Goal: Transaction & Acquisition: Purchase product/service

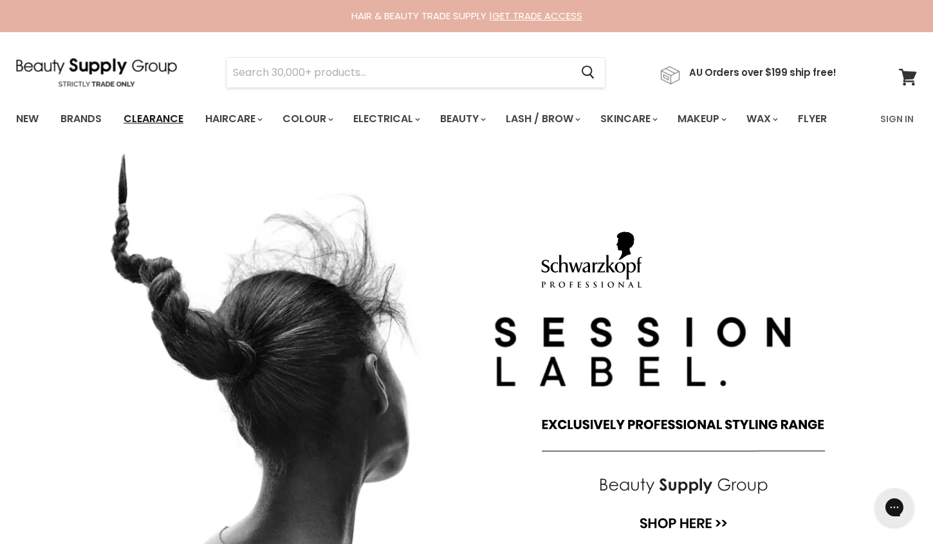
click at [178, 118] on link "Clearance" at bounding box center [153, 119] width 79 height 27
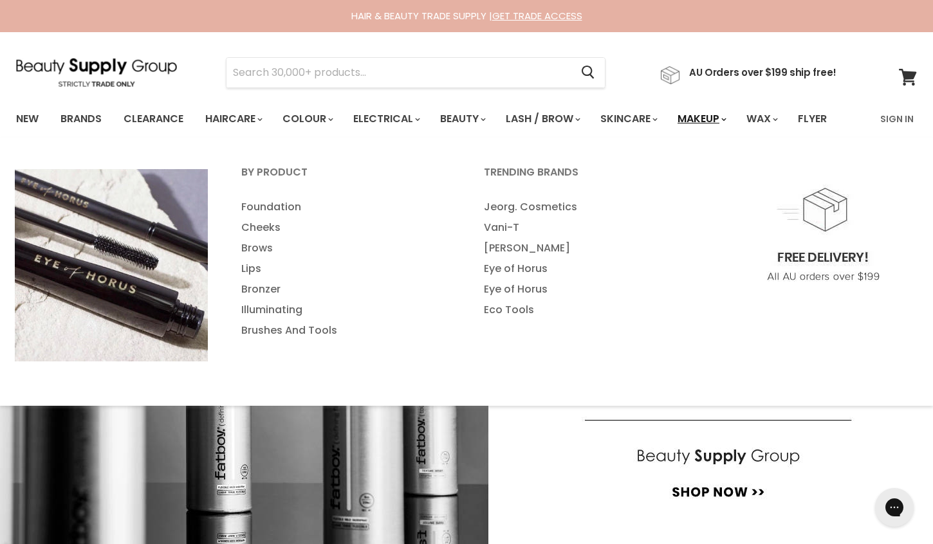
click at [711, 119] on link "Makeup" at bounding box center [701, 119] width 66 height 27
click at [294, 202] on link "Foundation" at bounding box center [345, 207] width 240 height 21
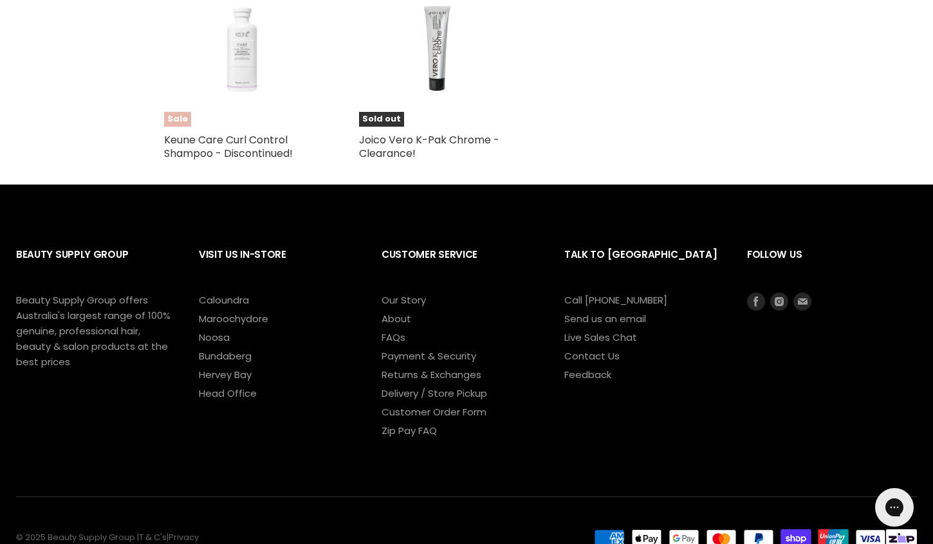
scroll to position [2157, 0]
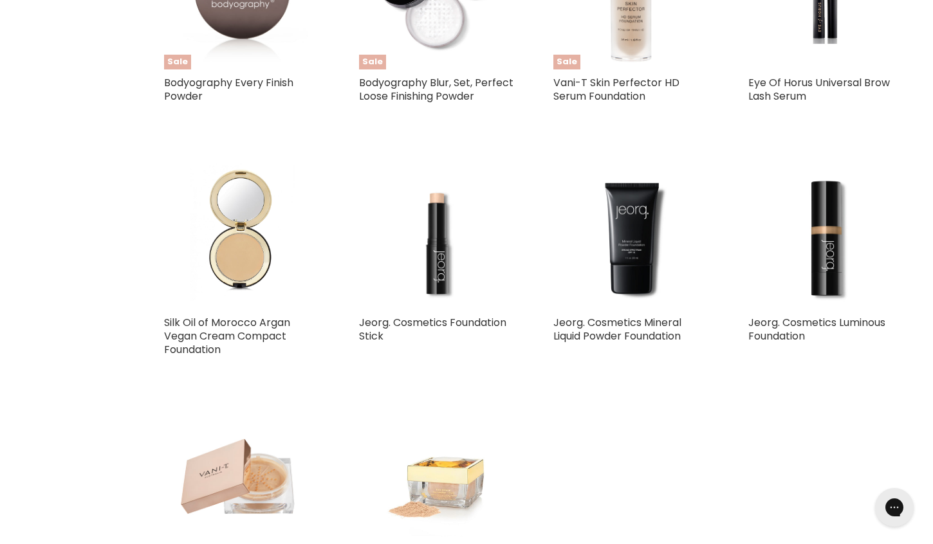
scroll to position [1178, 0]
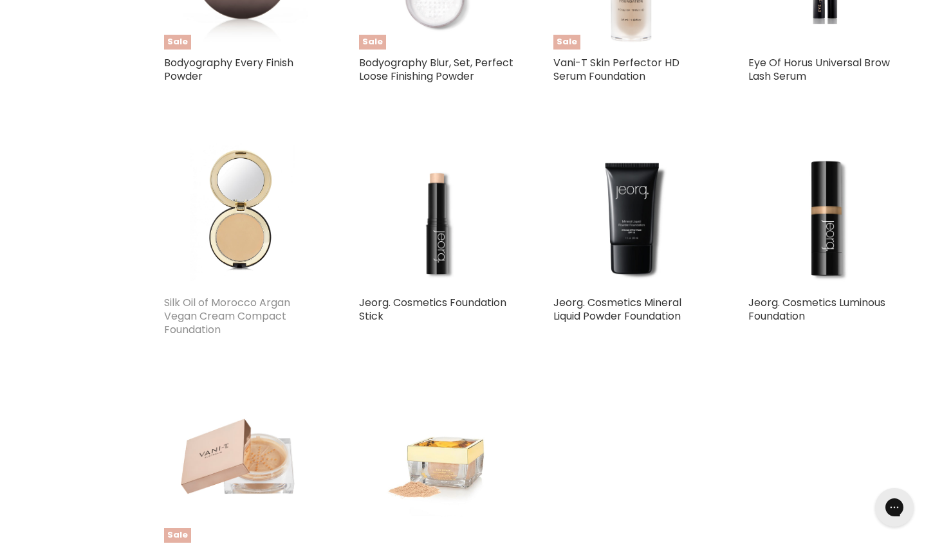
click at [230, 307] on link "Silk Oil of Morocco Argan Vegan Cream Compact Foundation" at bounding box center [227, 316] width 126 height 42
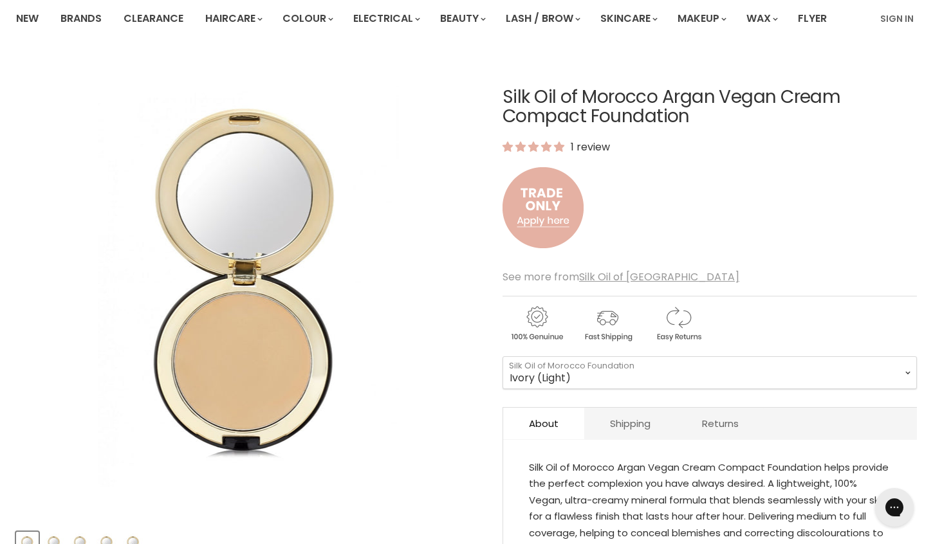
scroll to position [103, 0]
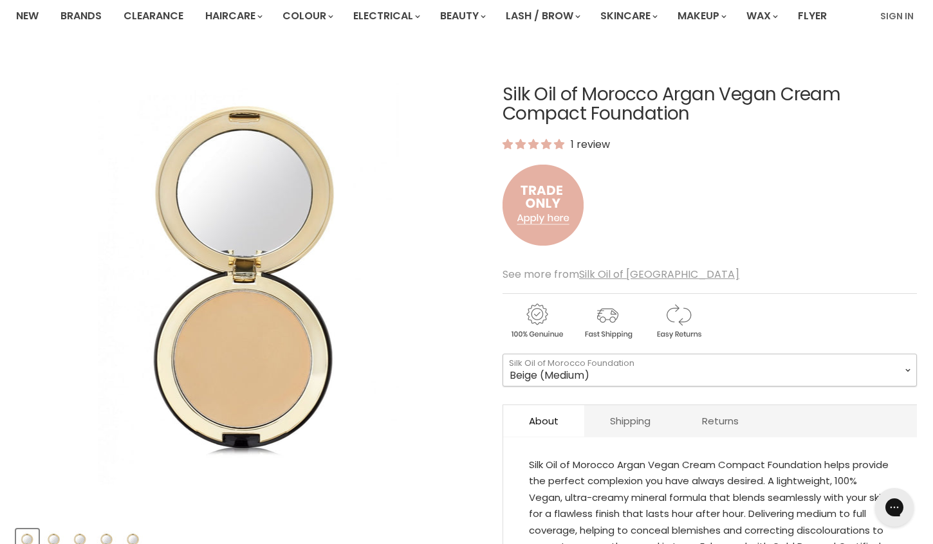
select select "Beige (Medium)"
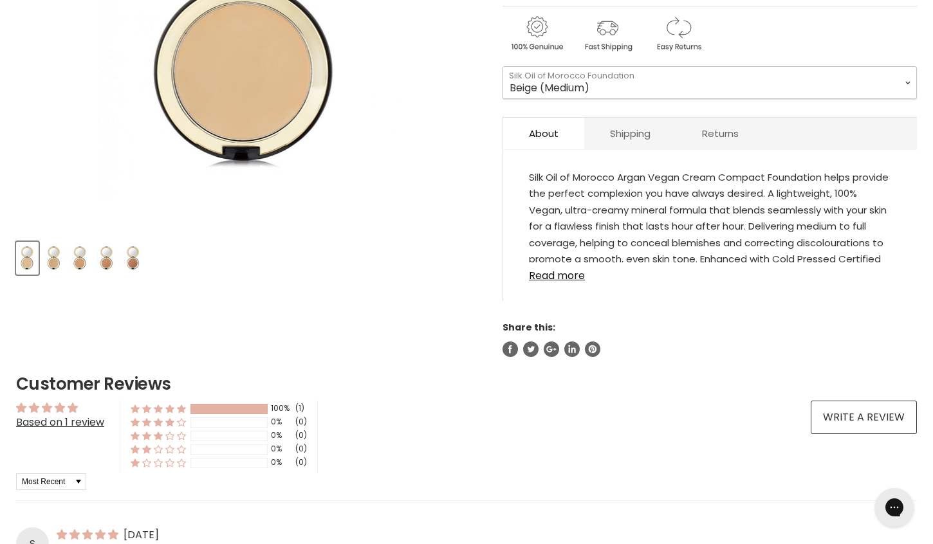
scroll to position [385, 0]
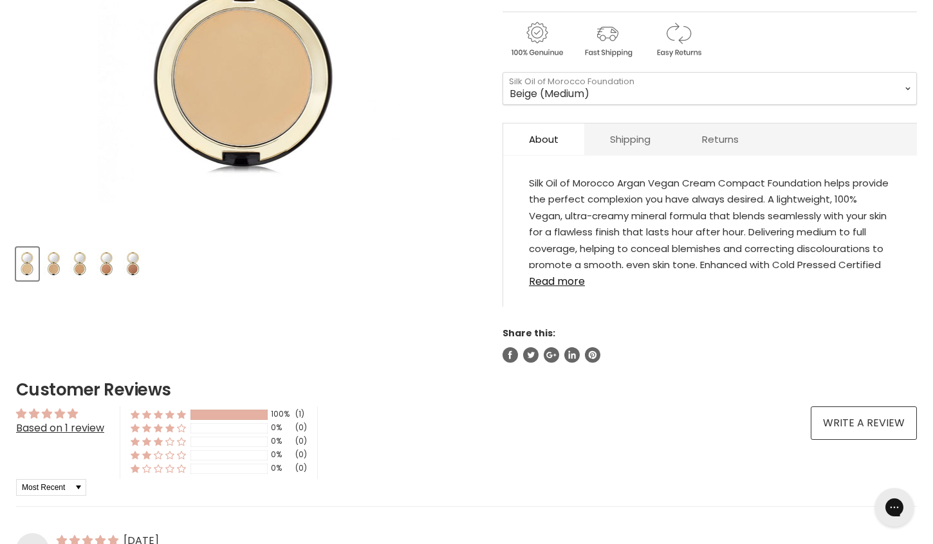
click at [83, 261] on img "Product thumbnails" at bounding box center [80, 264] width 20 height 30
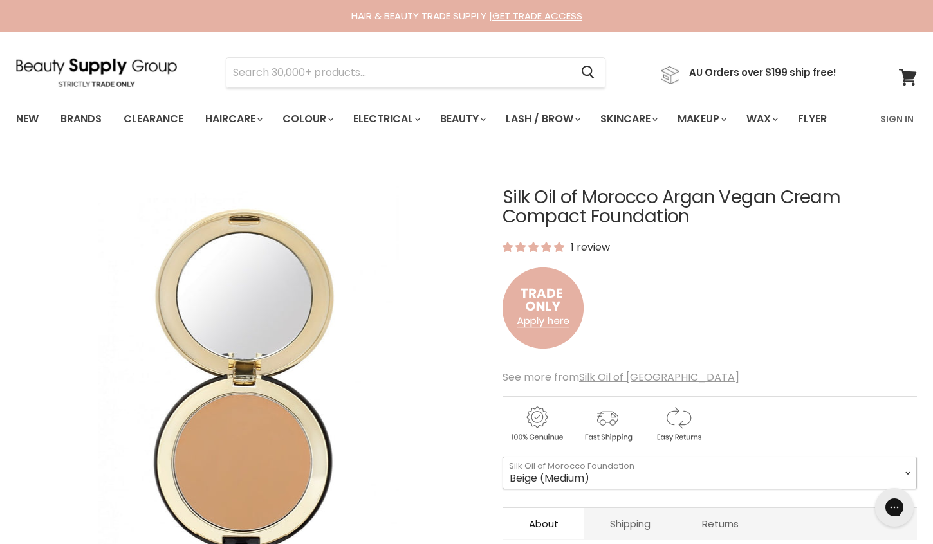
scroll to position [0, 0]
click at [895, 115] on link "Sign In" at bounding box center [897, 119] width 49 height 27
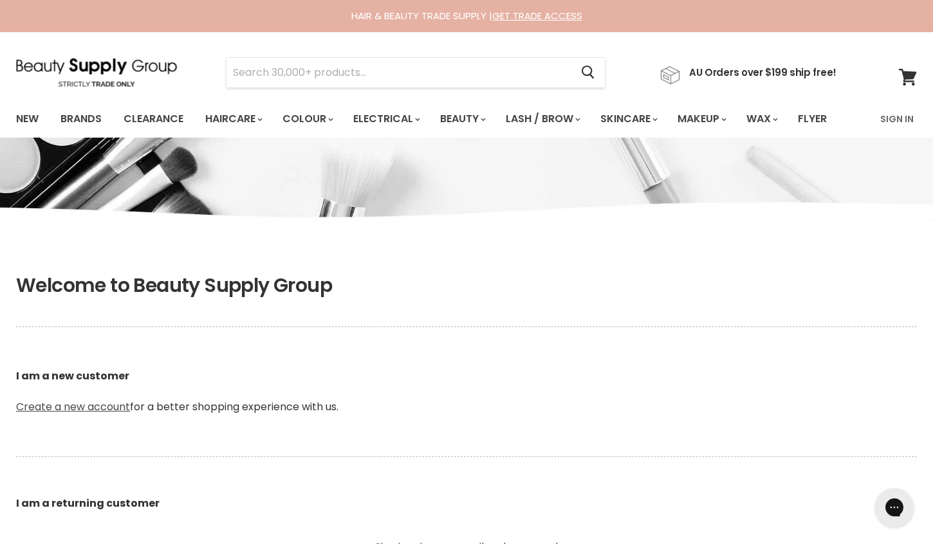
click at [92, 402] on link "Create a new account" at bounding box center [73, 407] width 114 height 15
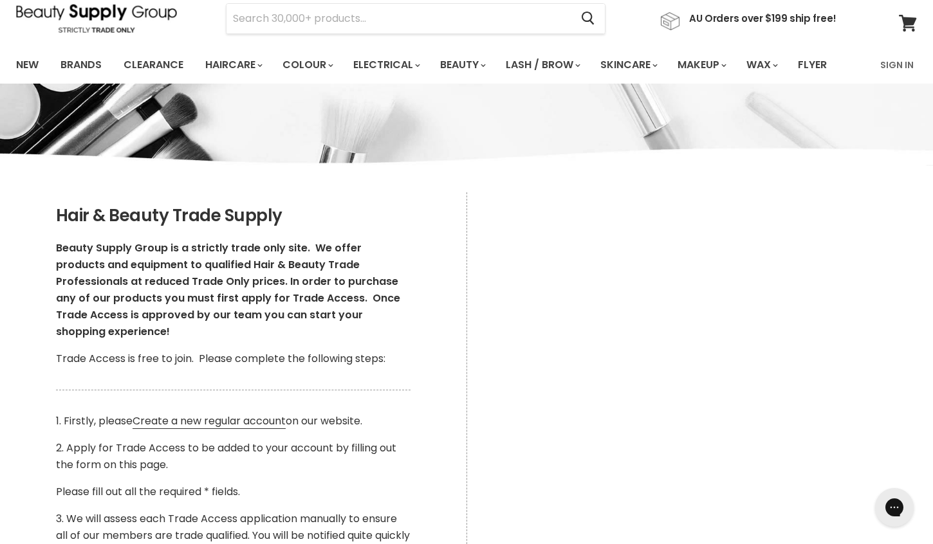
scroll to position [64, 0]
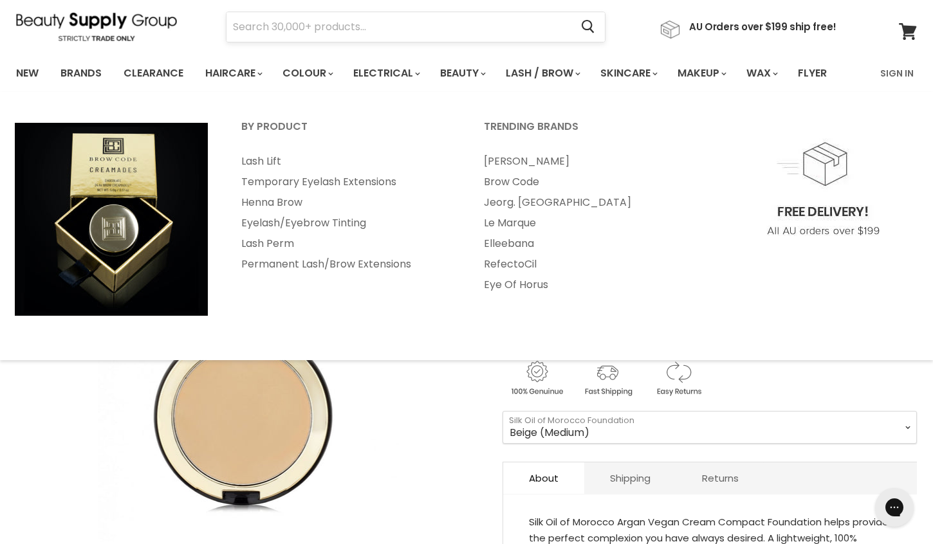
scroll to position [47, 0]
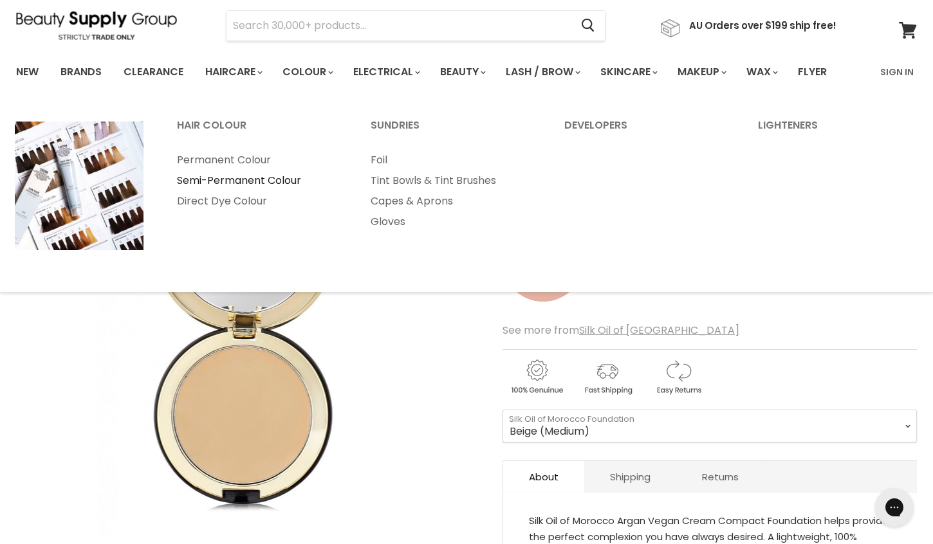
click at [250, 179] on link "Semi-Permanent Colour" at bounding box center [256, 181] width 191 height 21
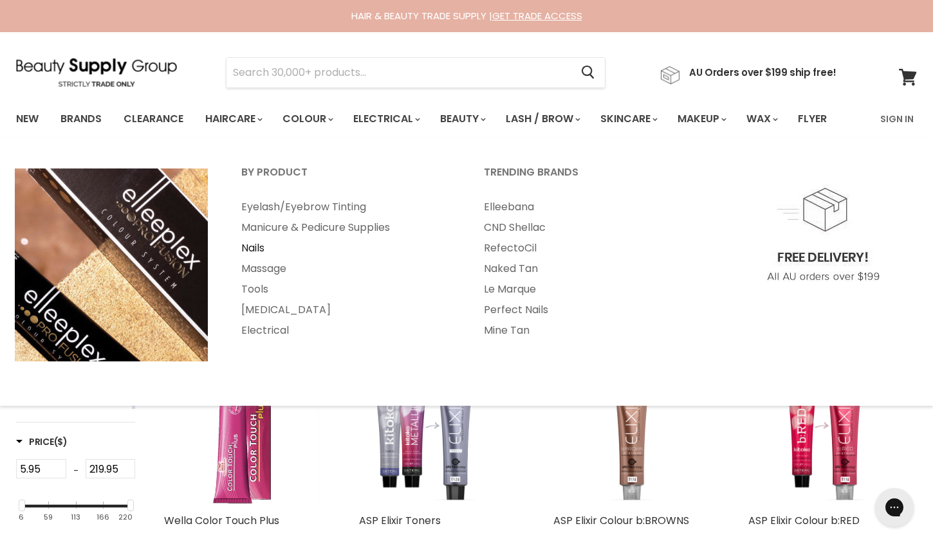
click at [248, 245] on link "Nails" at bounding box center [345, 248] width 240 height 21
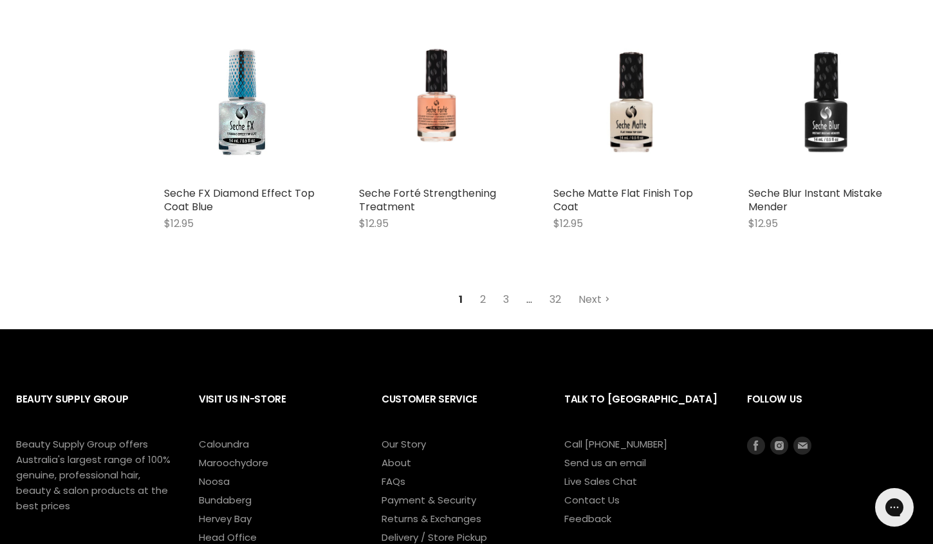
scroll to position [3105, 0]
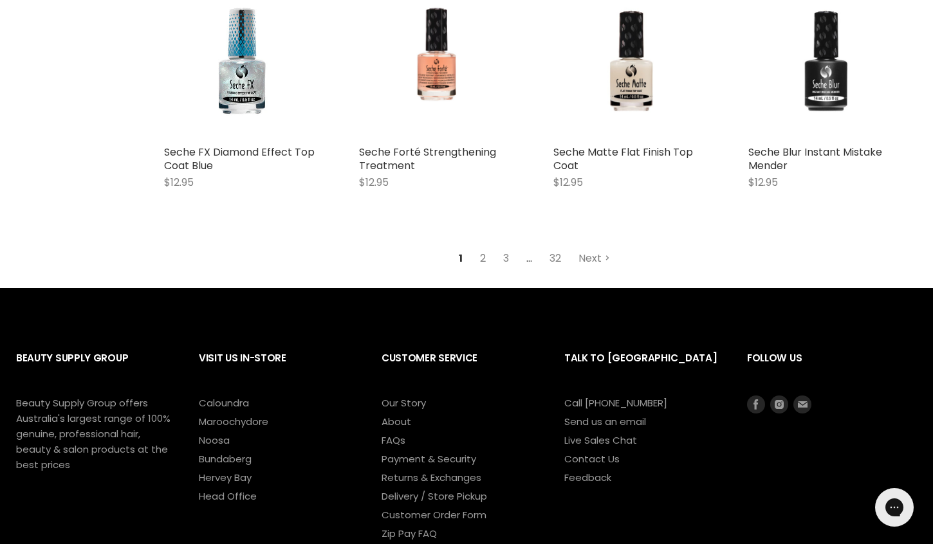
click at [487, 252] on link "2" at bounding box center [483, 258] width 20 height 23
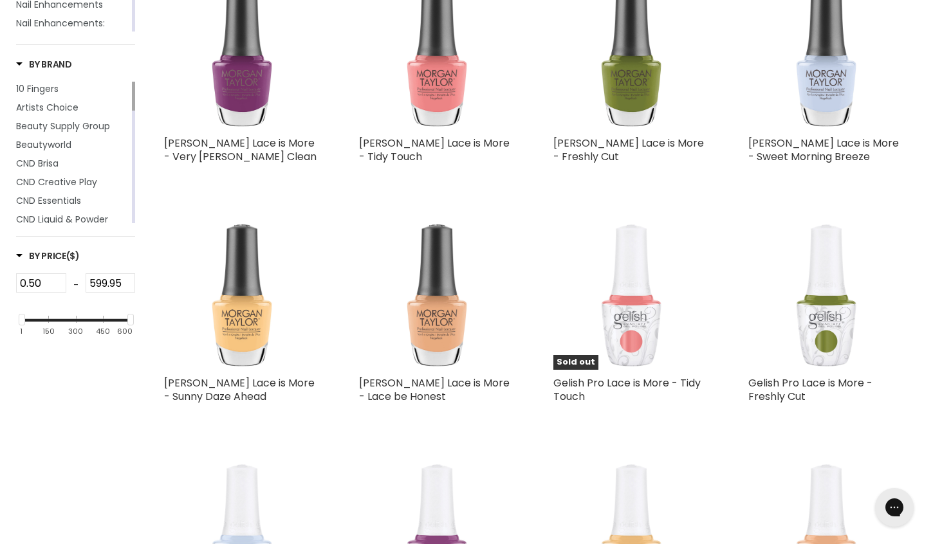
scroll to position [305, 0]
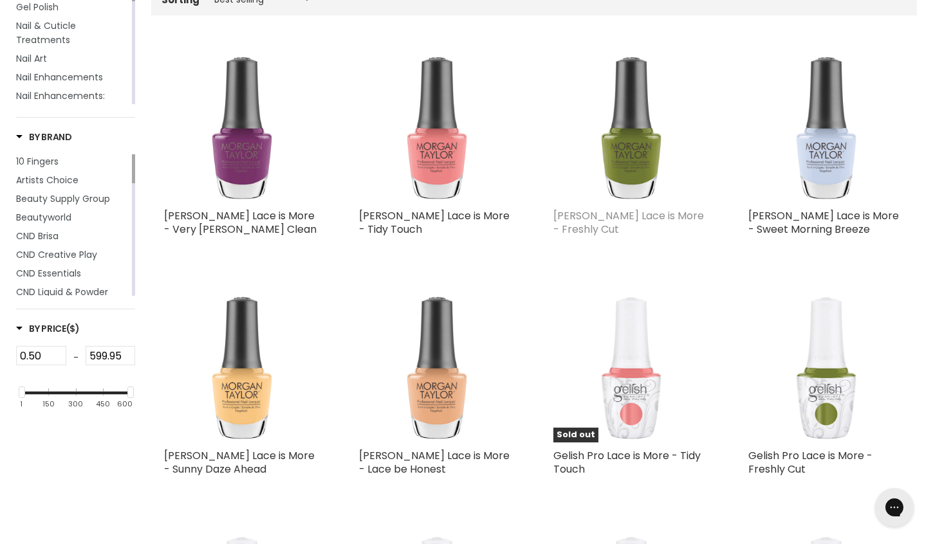
click at [606, 214] on link "Morgan Taylor Lace is More - Freshly Cut" at bounding box center [628, 223] width 151 height 28
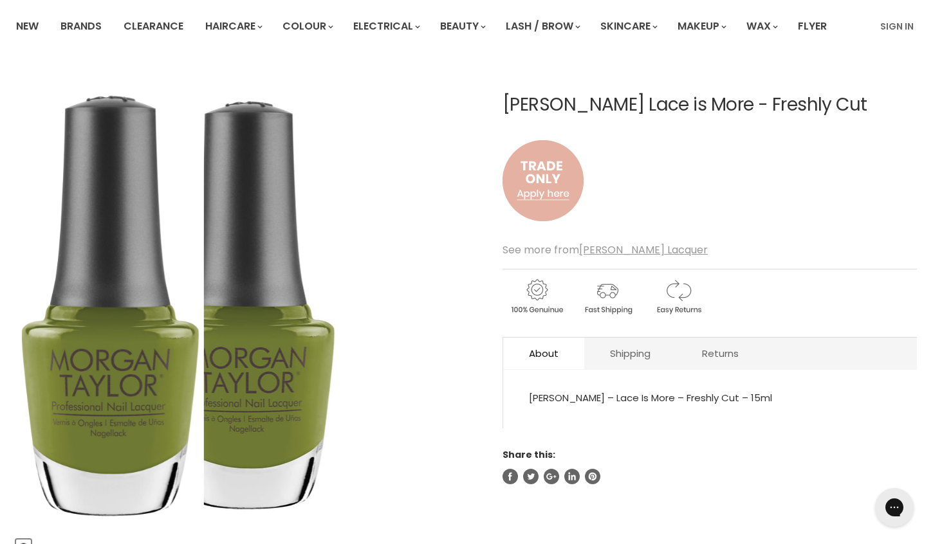
scroll to position [93, 0]
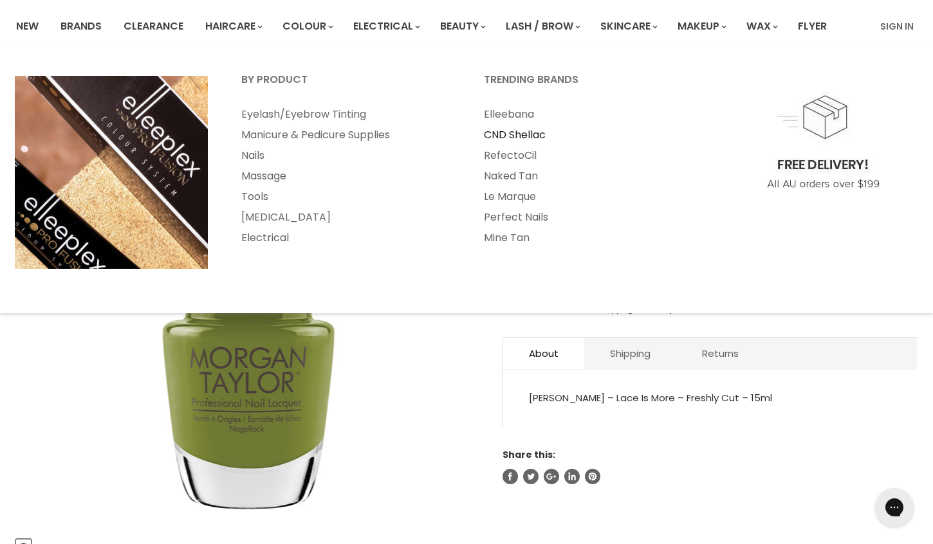
click at [514, 135] on link "CND Shellac" at bounding box center [588, 135] width 240 height 21
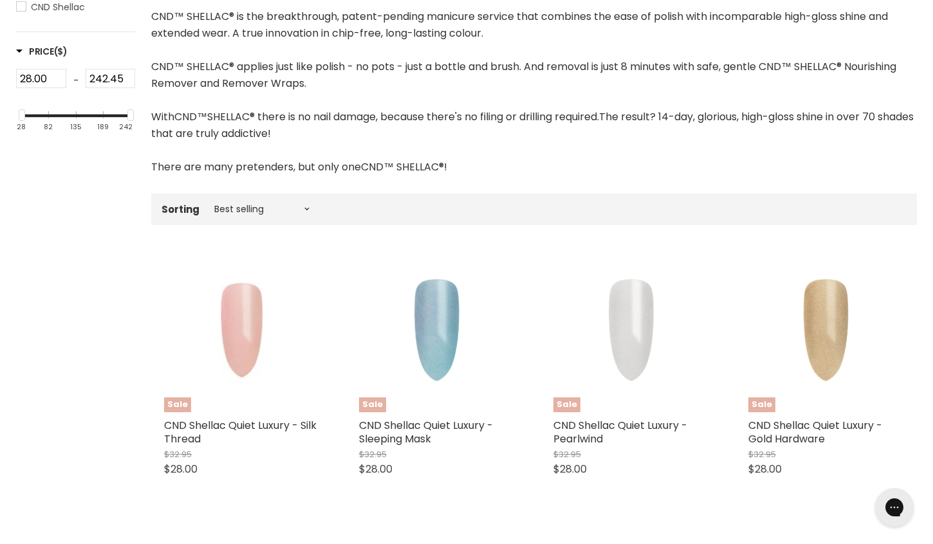
scroll to position [293, 0]
